Goal: Find specific page/section: Find specific page/section

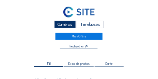
scroll to position [8, 0]
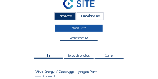
click at [80, 28] on link "Mon C-Site" at bounding box center [78, 28] width 47 height 7
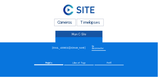
scroll to position [25, 0]
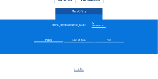
click at [80, 12] on link "Mon C-Site" at bounding box center [78, 11] width 47 height 7
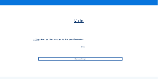
scroll to position [92, 0]
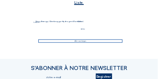
click at [79, 42] on div "Aller aux images" at bounding box center [80, 41] width 84 height 3
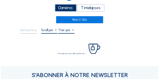
scroll to position [42, 0]
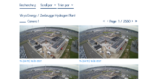
click at [55, 43] on img at bounding box center [49, 41] width 59 height 33
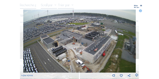
click at [135, 5] on div "Plein écran" at bounding box center [137, 6] width 5 height 3
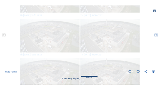
scroll to position [0, 0]
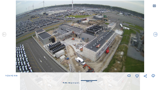
click at [153, 6] on icon at bounding box center [153, 5] width 3 height 3
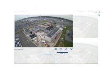
scroll to position [57, 0]
